Goal: Task Accomplishment & Management: Manage account settings

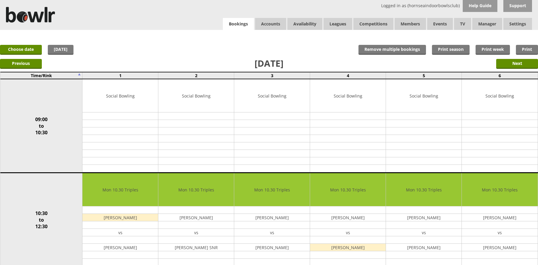
click at [247, 27] on link "Bookings" at bounding box center [238, 24] width 31 height 12
click at [234, 26] on link "Bookings" at bounding box center [238, 24] width 31 height 12
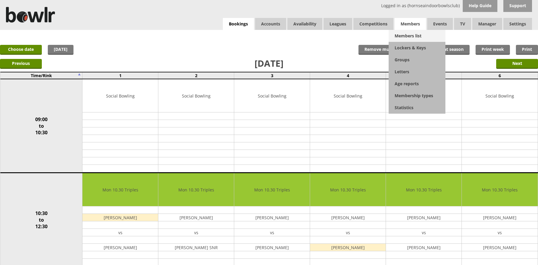
click at [408, 36] on link "Members list" at bounding box center [417, 36] width 57 height 12
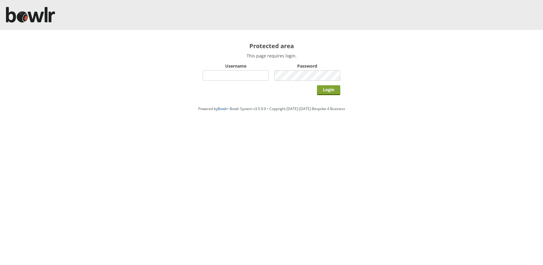
type input "hornseaindoorbowlsclub"
click at [334, 85] on input "Login" at bounding box center [328, 90] width 23 height 10
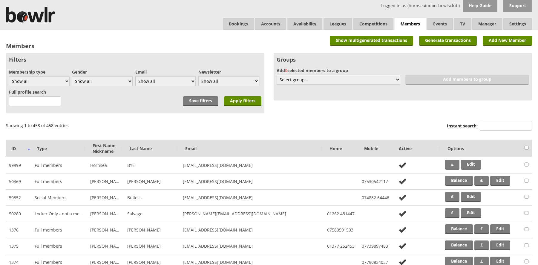
drag, startPoint x: 514, startPoint y: 123, endPoint x: 494, endPoint y: 119, distance: 20.2
click at [514, 123] on input "Instant search:" at bounding box center [506, 126] width 52 height 10
drag, startPoint x: 493, startPoint y: 122, endPoint x: 448, endPoint y: 130, distance: 45.4
click at [451, 129] on label "Instant search: com" at bounding box center [489, 126] width 85 height 11
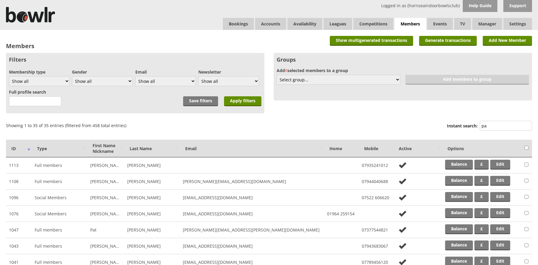
type input "p"
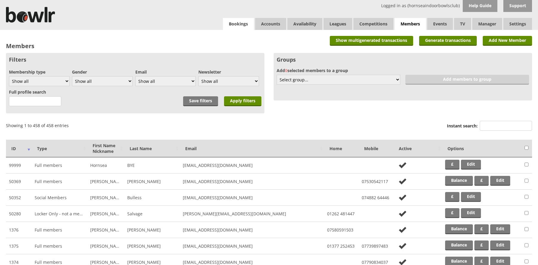
click at [251, 23] on link "Bookings" at bounding box center [238, 24] width 31 height 12
